Goal: Obtain resource: Obtain resource

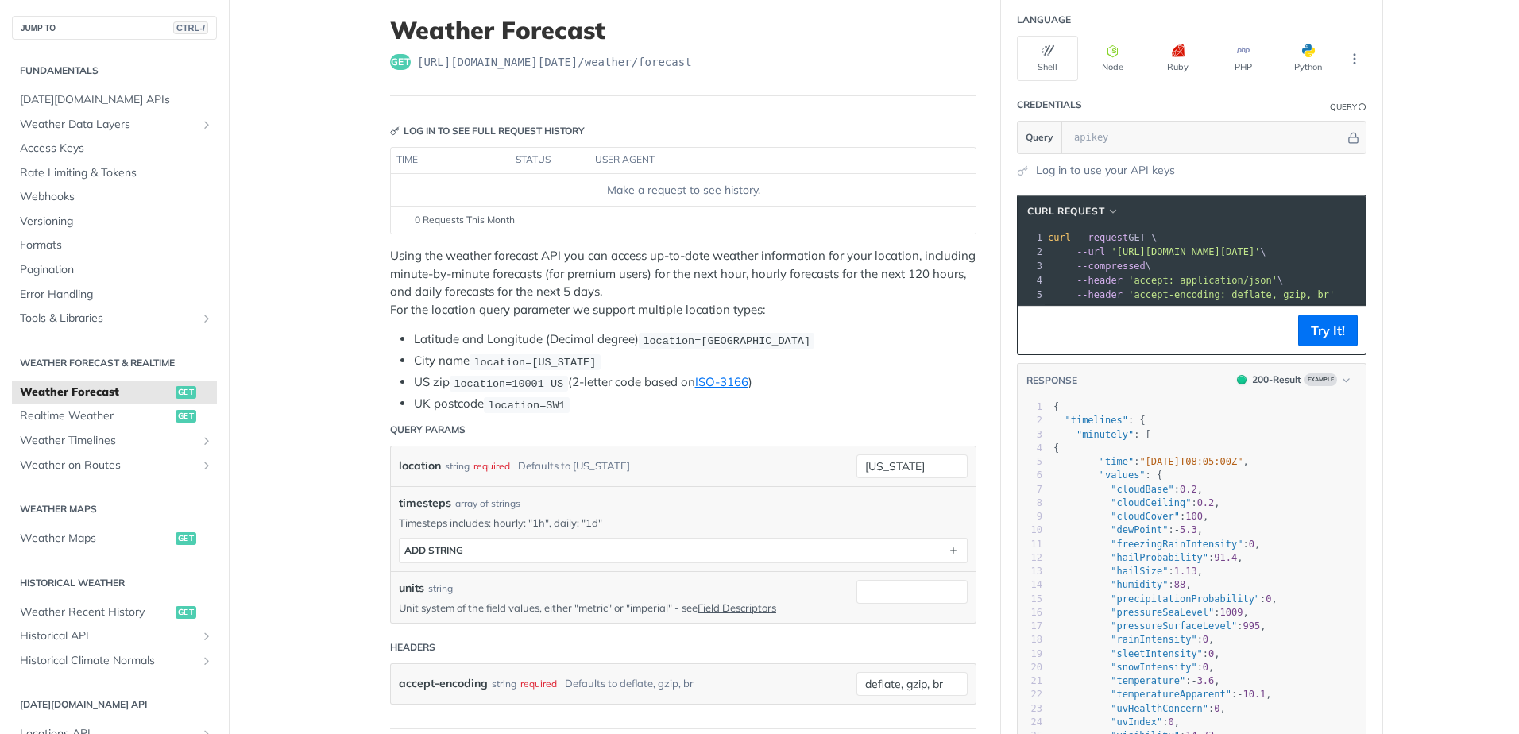
scroll to position [79, 0]
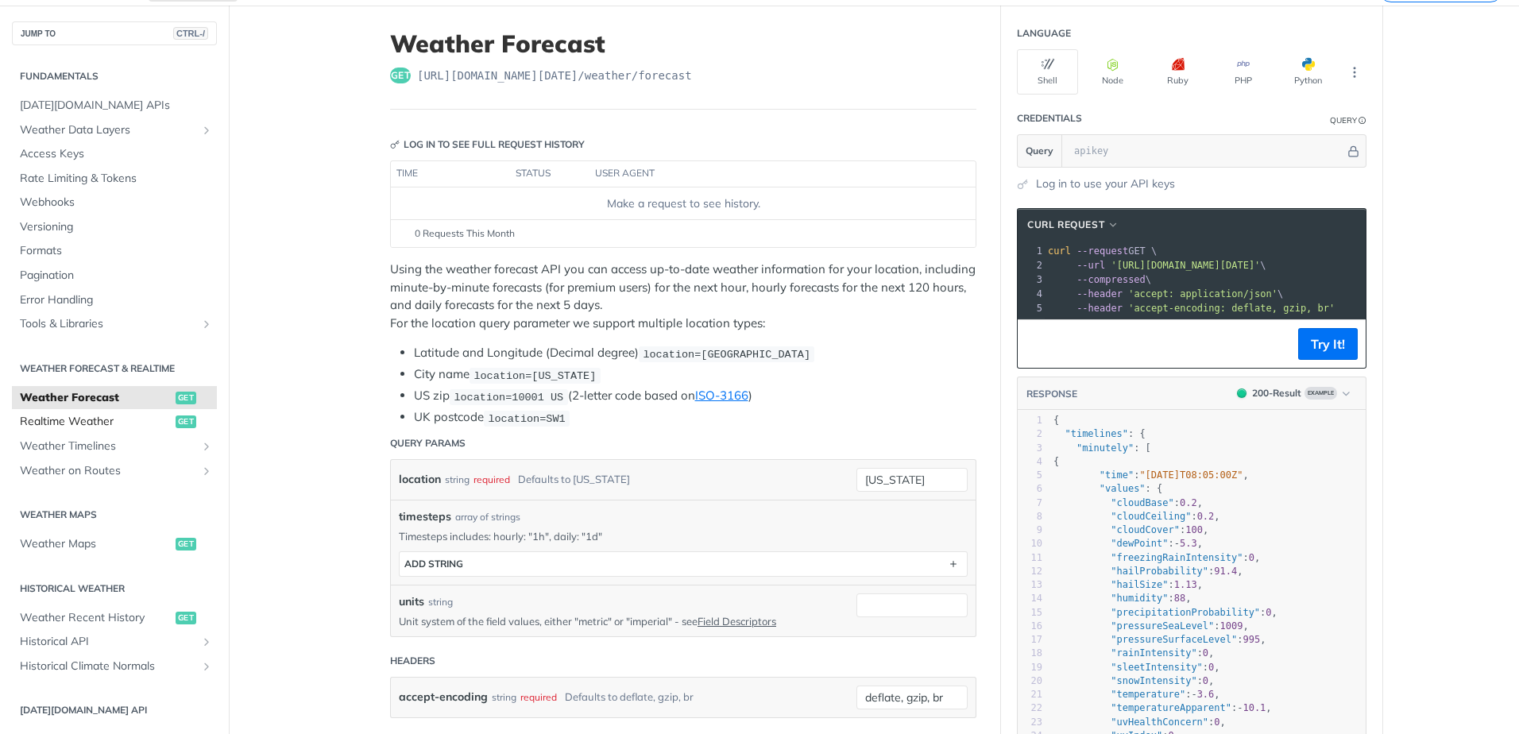
click at [85, 419] on span "Realtime Weather" at bounding box center [96, 422] width 152 height 16
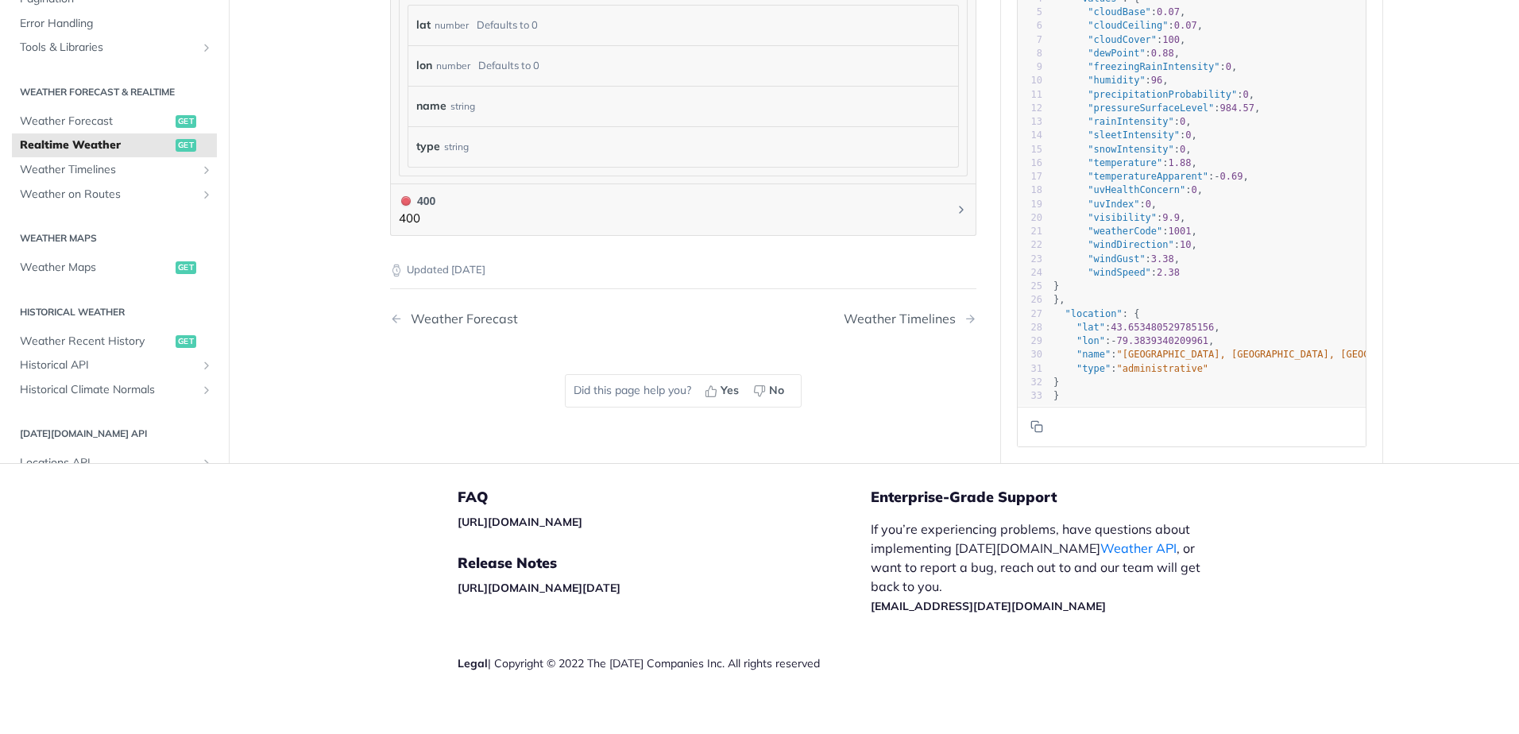
scroll to position [1074, 0]
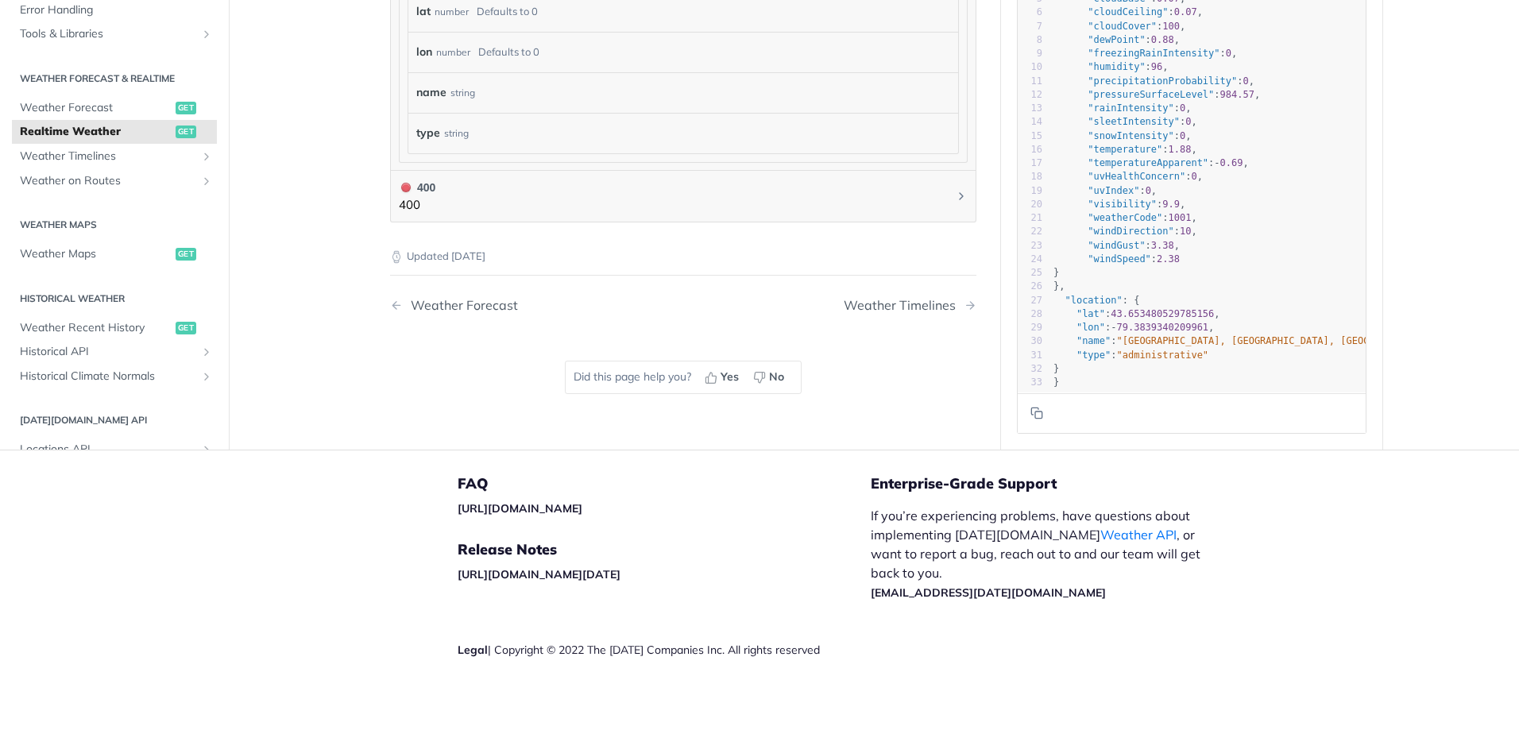
type textarea ""windGust":"
drag, startPoint x: 1081, startPoint y: 236, endPoint x: 1175, endPoint y: 253, distance: 95.2
click at [1142, 238] on pre ""windGust" : 3.38 ," at bounding box center [1236, 245] width 373 height 14
click at [1208, 266] on pre "}" at bounding box center [1236, 273] width 373 height 14
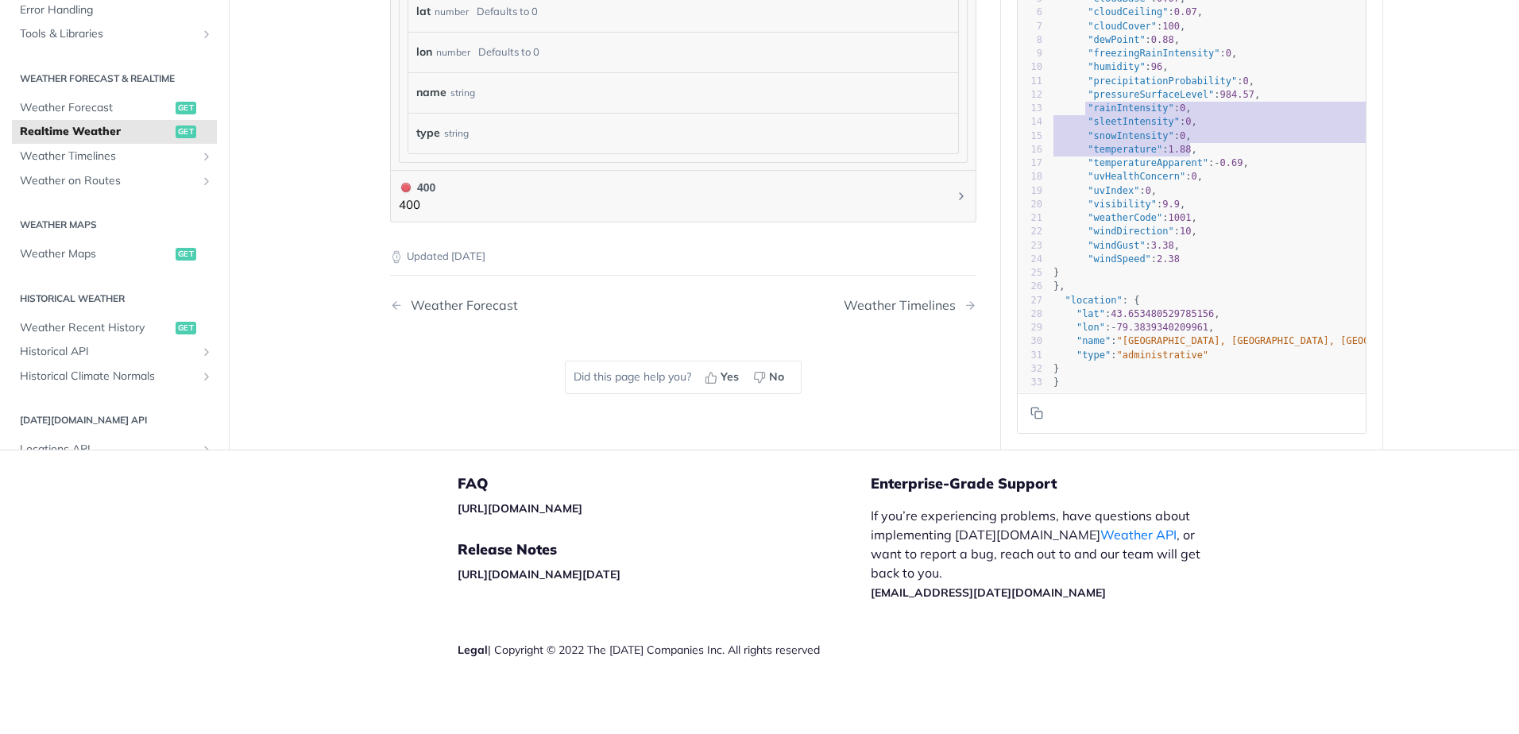
type textarea ""rainIntensity": 0, "sleetIntensity": 0, "snowIntensity": 0, "temperature": 1.8…"
drag, startPoint x: 1077, startPoint y: 116, endPoint x: 1261, endPoint y: 187, distance: 196.7
click at [1261, 187] on div "1 { 2 "data" : { 3 "time" : "[DATE]T07:48:00Z" , 4 "values" : { 5 "cloudBase" :…" at bounding box center [1236, 163] width 373 height 452
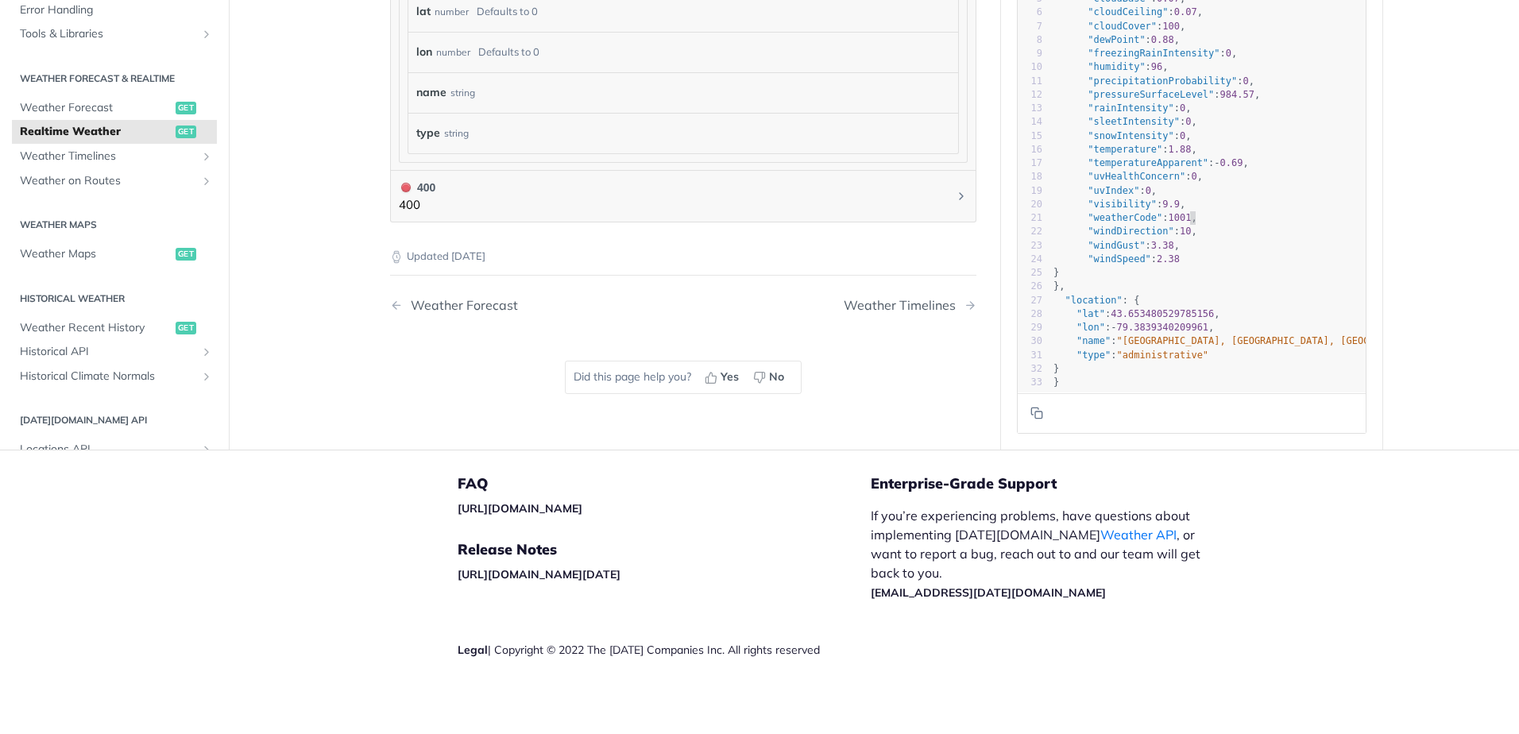
click at [1267, 225] on pre ""weatherCode" : 1001 ," at bounding box center [1236, 218] width 373 height 14
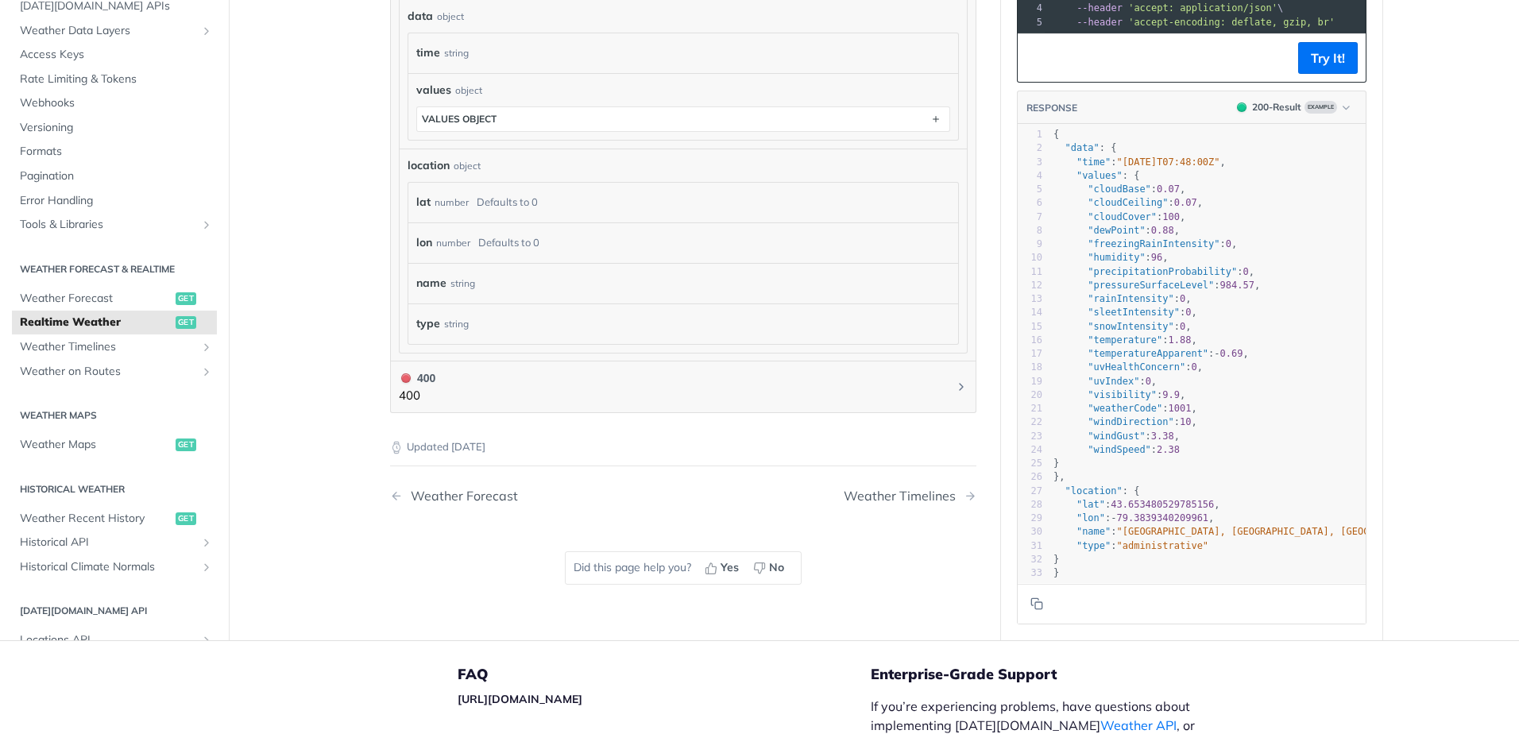
scroll to position [836, 0]
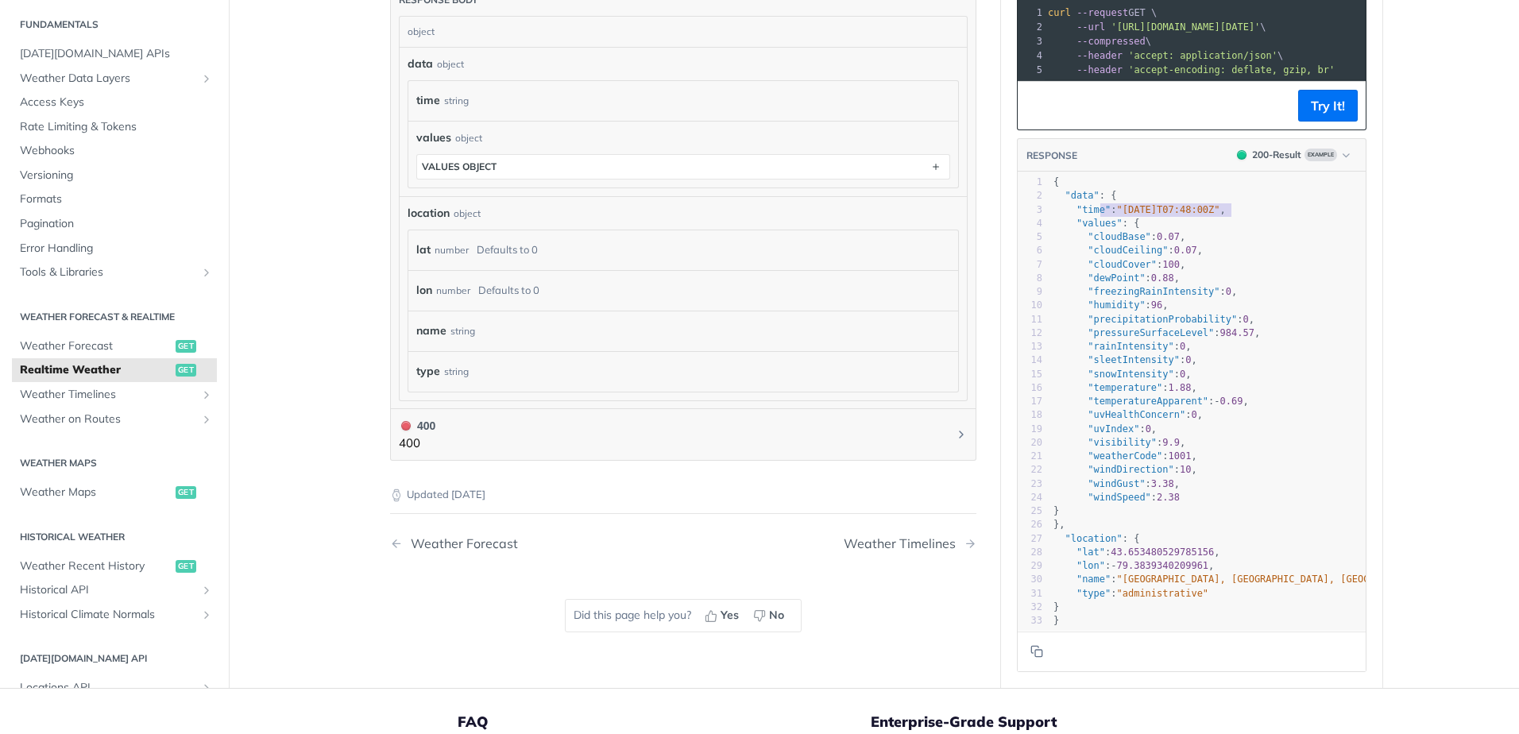
type textarea "e": "[DATE]T07:48:00Z""
drag, startPoint x: 1225, startPoint y: 213, endPoint x: 1088, endPoint y: 216, distance: 137.5
click at [1088, 215] on span ""time" : "[DATE]T07:48:00Z" ," at bounding box center [1139, 208] width 172 height 11
click at [1174, 256] on span "0.07" at bounding box center [1185, 250] width 23 height 11
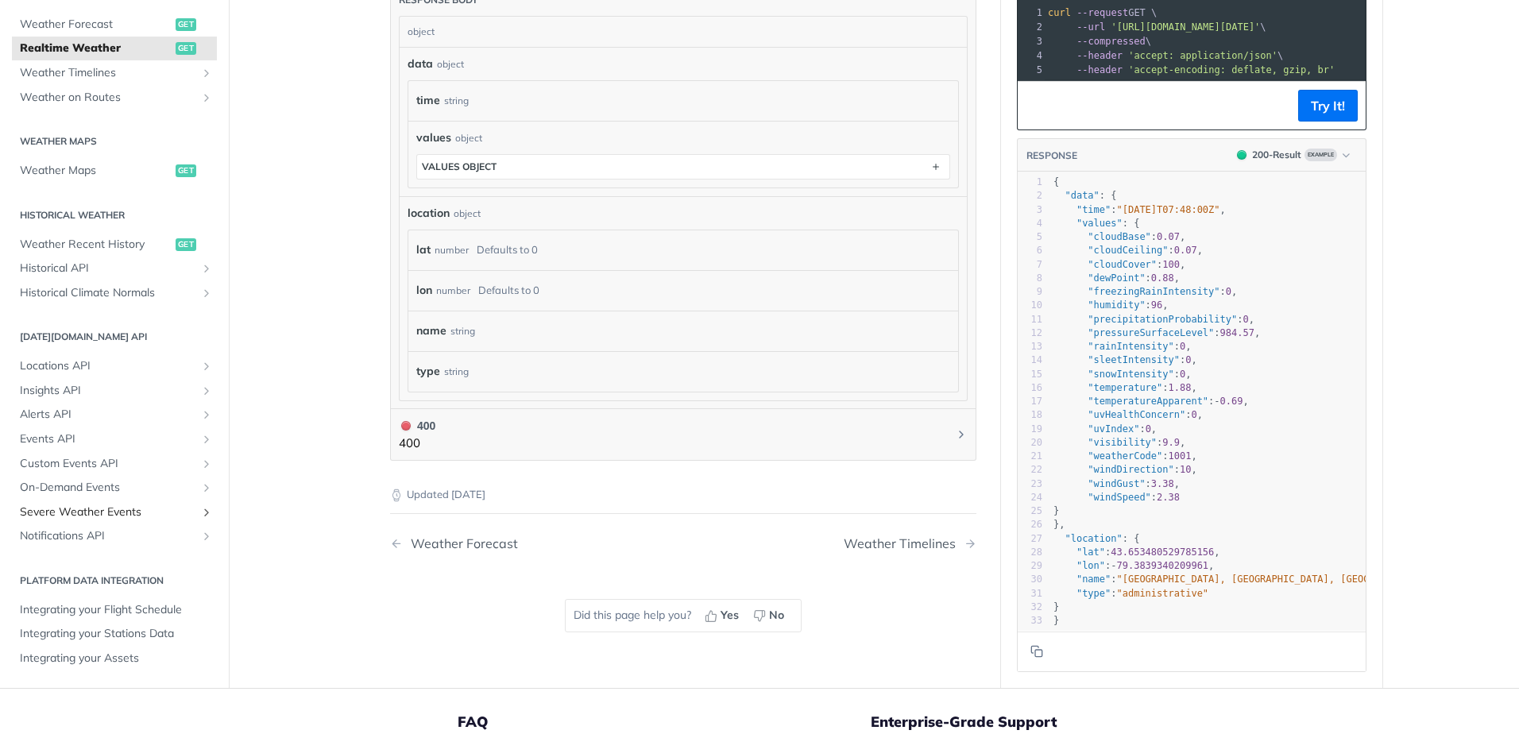
scroll to position [0, 0]
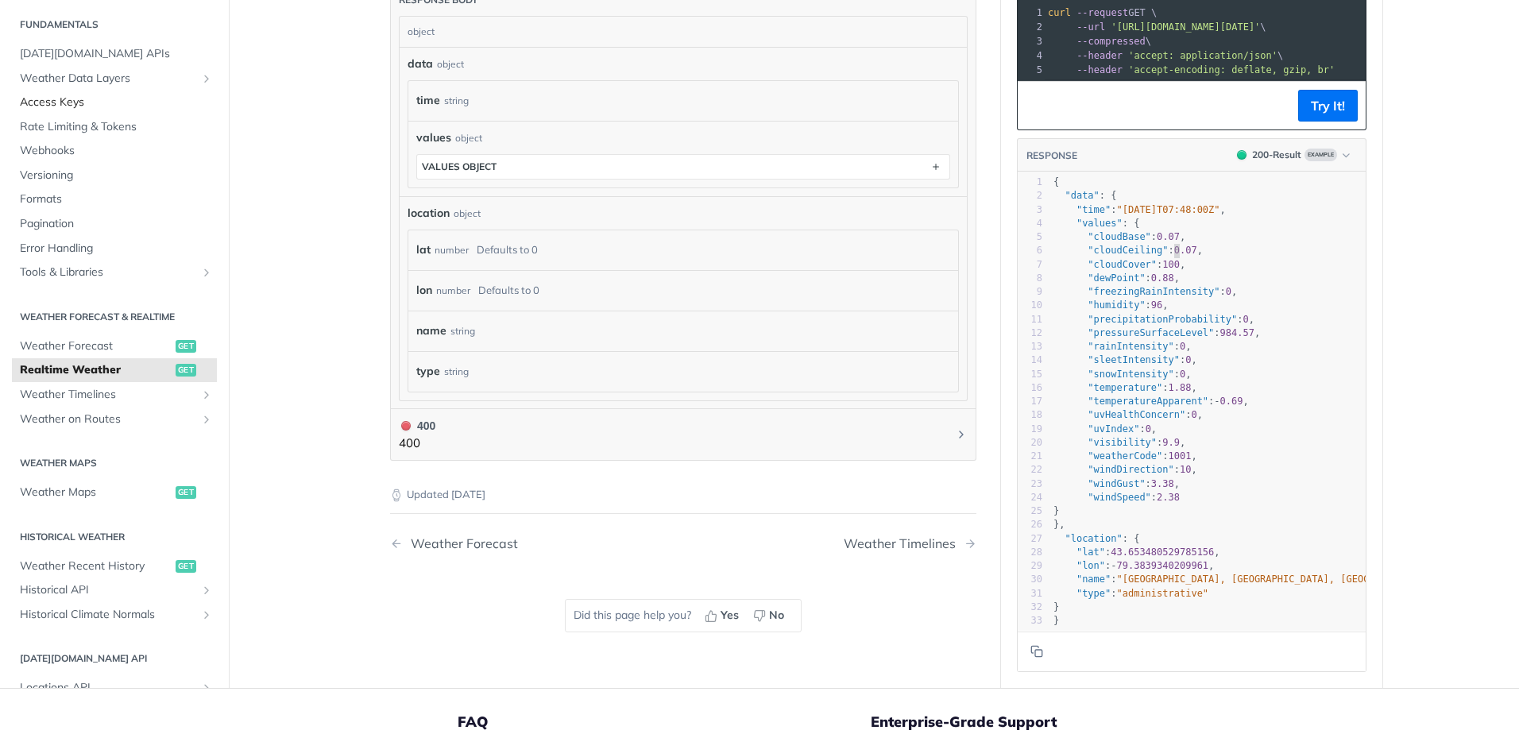
click at [58, 100] on span "Access Keys" at bounding box center [116, 103] width 193 height 16
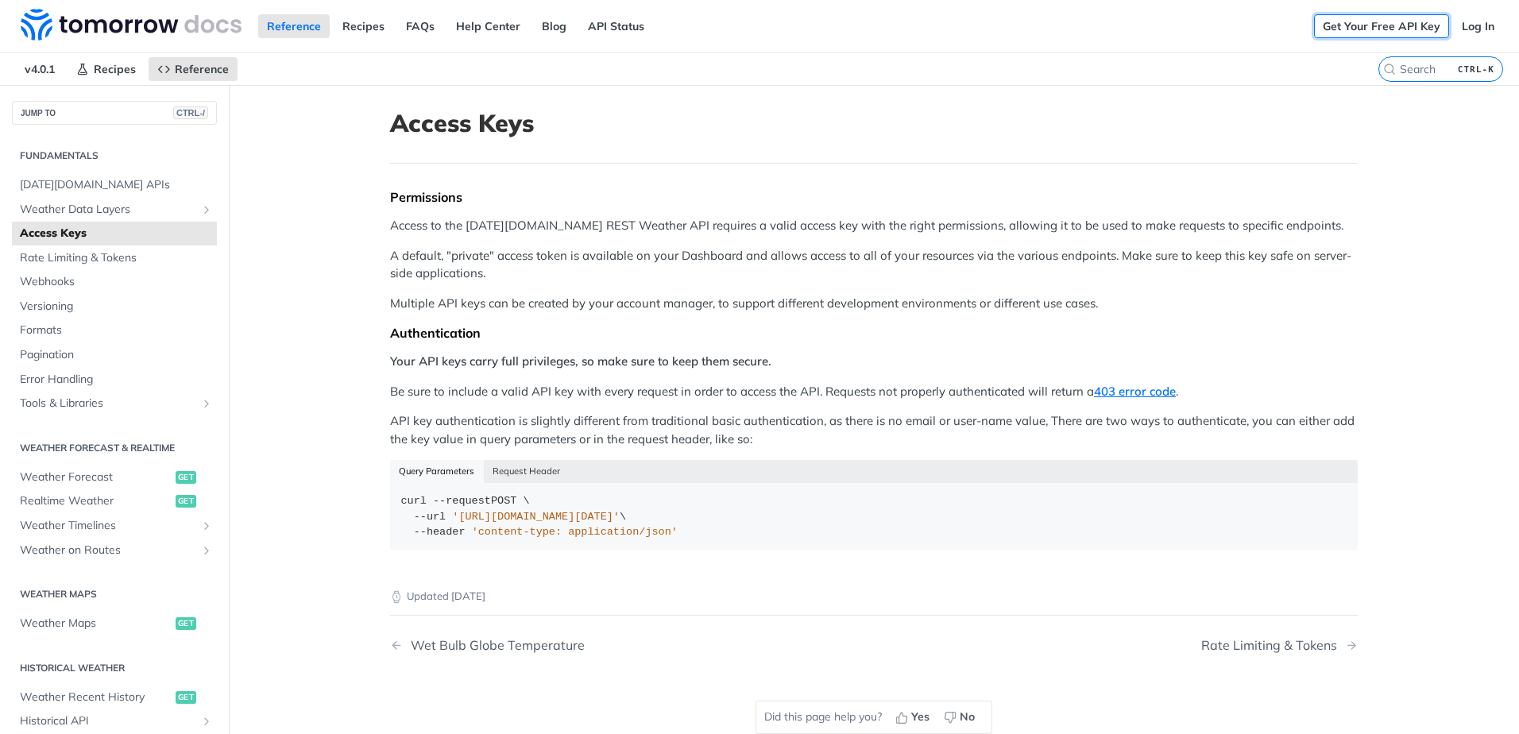
click at [1375, 31] on link "Get Your Free API Key" at bounding box center [1381, 26] width 135 height 24
